Goal: Task Accomplishment & Management: Complete application form

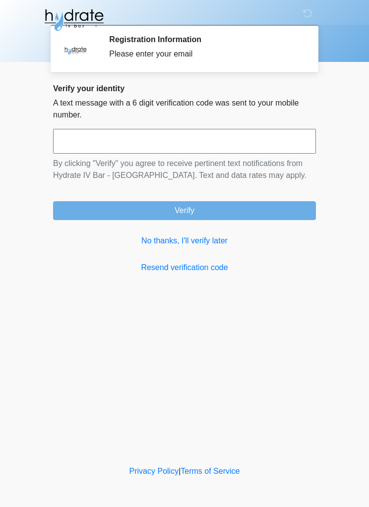
click at [212, 240] on link "No thanks, I'll verify later" at bounding box center [184, 241] width 263 height 12
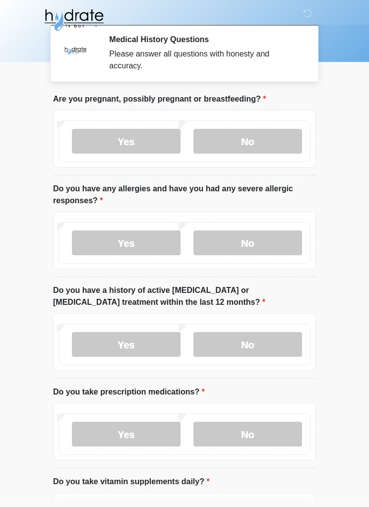
click at [262, 137] on label "No" at bounding box center [247, 141] width 109 height 25
click at [265, 239] on label "No" at bounding box center [247, 243] width 109 height 25
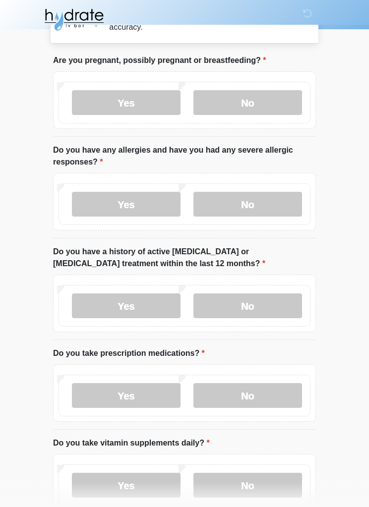
scroll to position [45, 0]
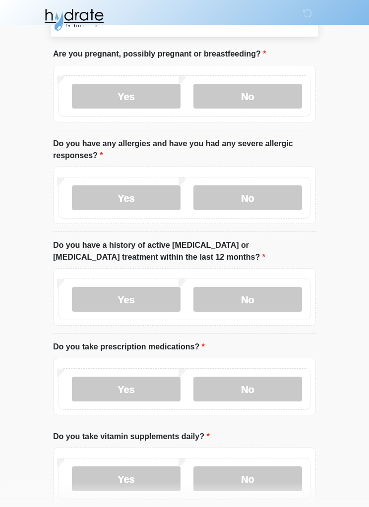
click at [282, 292] on label "No" at bounding box center [247, 300] width 109 height 25
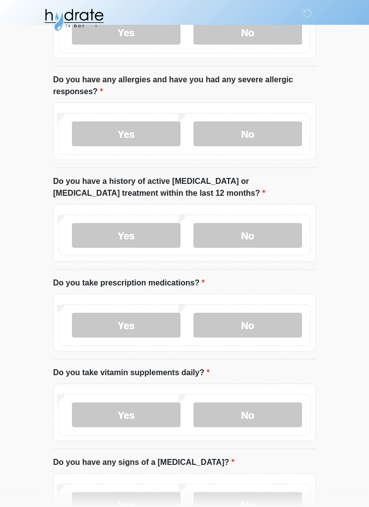
click at [277, 318] on label "No" at bounding box center [247, 325] width 109 height 25
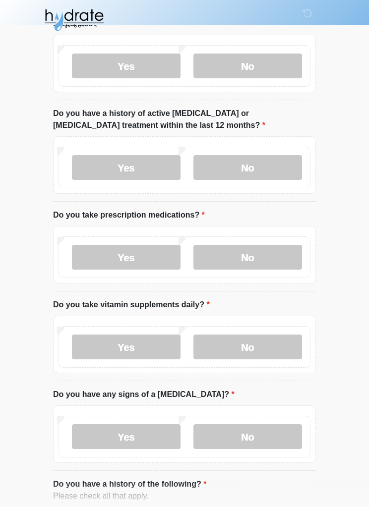
scroll to position [177, 0]
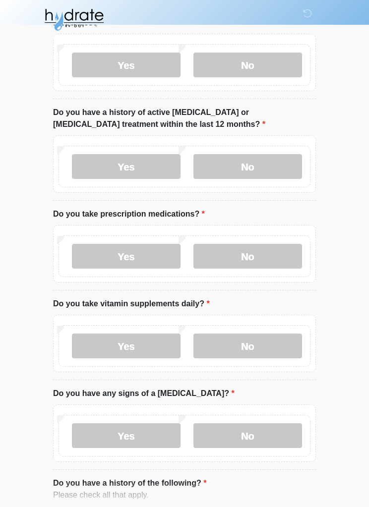
click at [259, 343] on label "No" at bounding box center [247, 346] width 109 height 25
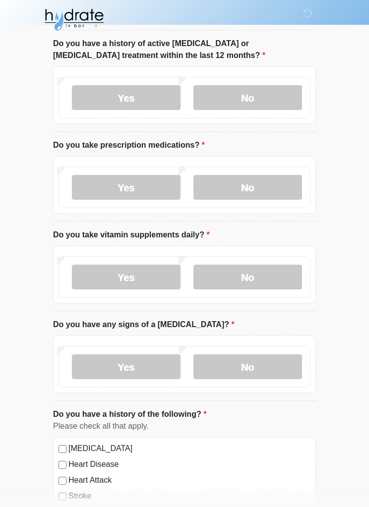
scroll to position [250, 0]
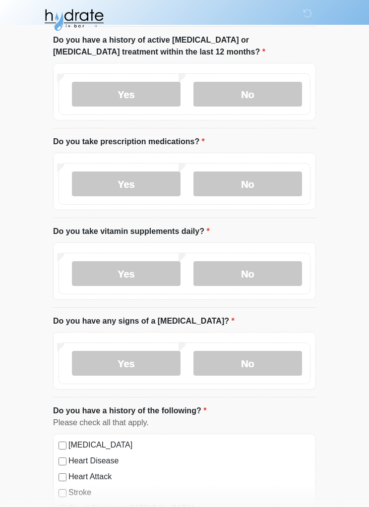
click at [263, 364] on label "No" at bounding box center [247, 363] width 109 height 25
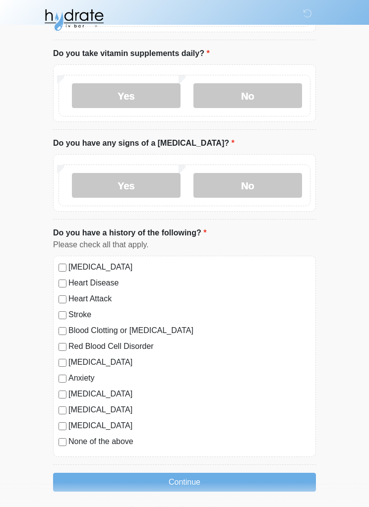
scroll to position [429, 0]
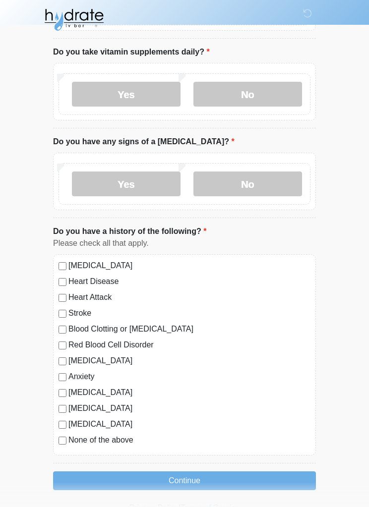
click at [131, 437] on label "None of the above" at bounding box center [189, 441] width 242 height 12
click at [227, 476] on button "Continue" at bounding box center [184, 481] width 263 height 19
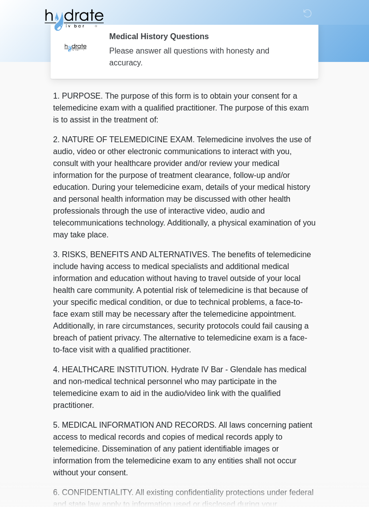
scroll to position [0, 0]
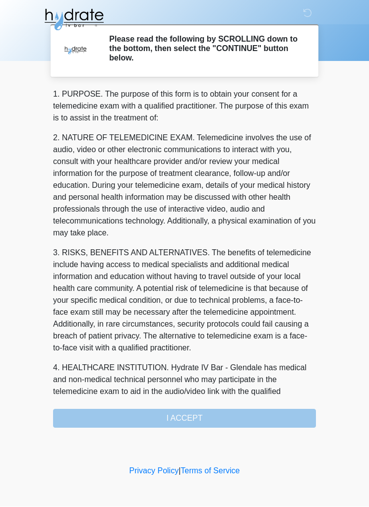
click at [119, 418] on div "1. PURPOSE. The purpose of this form is to obtain your consent for a telemedici…" at bounding box center [184, 259] width 263 height 340
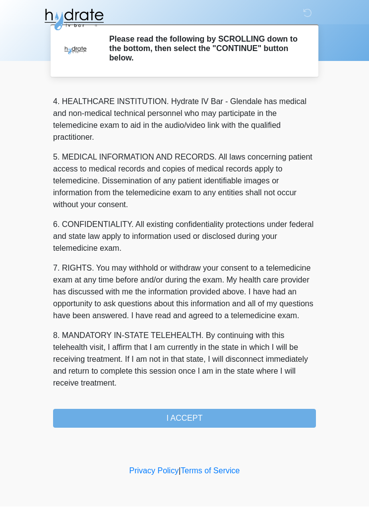
scroll to position [290, 0]
click at [241, 414] on button "I ACCEPT" at bounding box center [184, 418] width 263 height 19
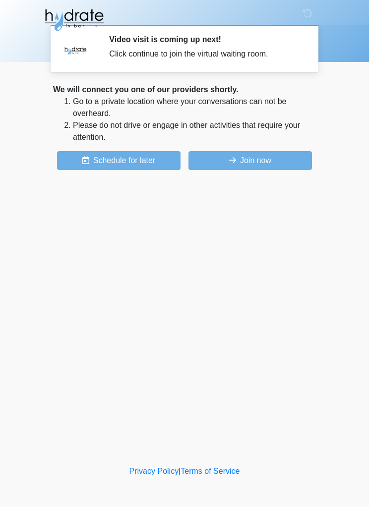
click at [263, 155] on button "Join now" at bounding box center [249, 160] width 123 height 19
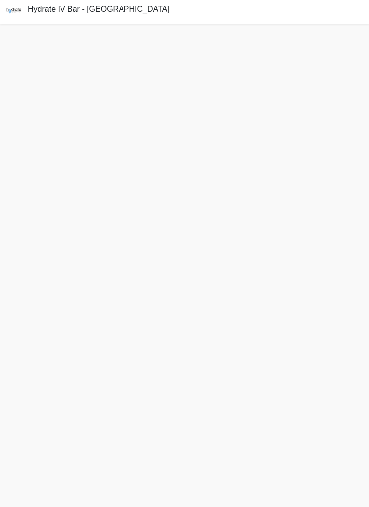
scroll to position [33, 0]
